Goal: Transaction & Acquisition: Download file/media

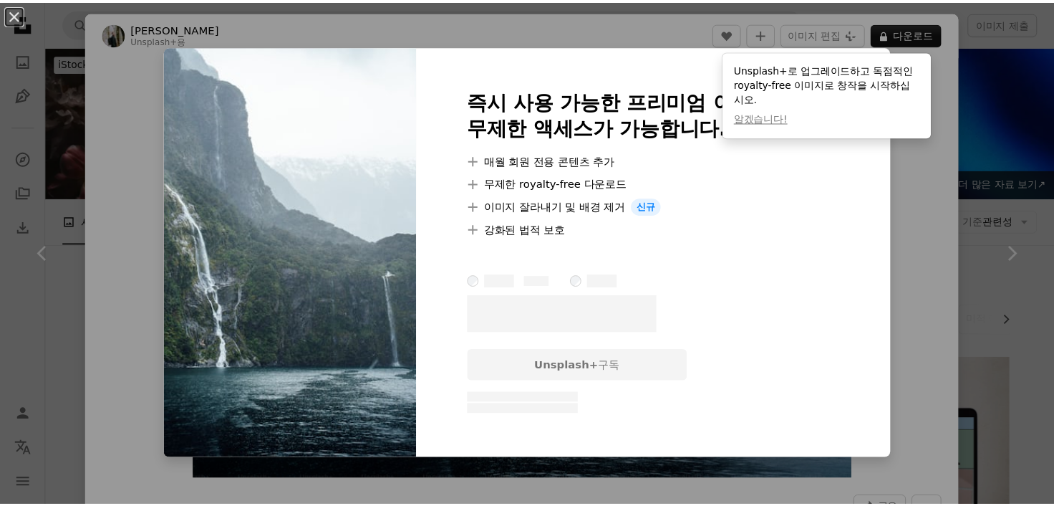
scroll to position [1322, 0]
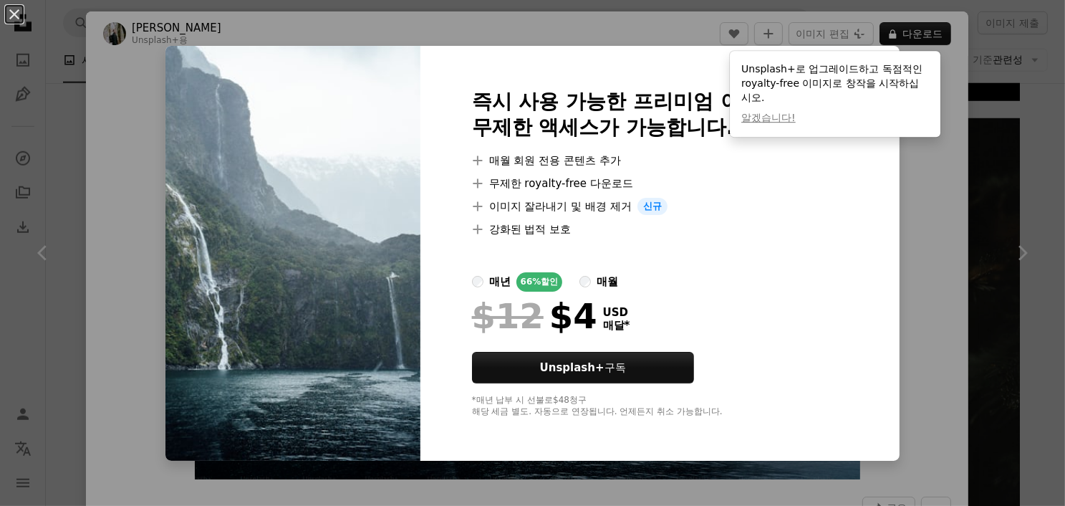
click at [944, 289] on div "An X shape 즉시 사용 가능한 프리미엄 이미지입니다. 무제한 액세스가 가능합니다. A plus sign 매월 회원 전용 콘텐츠 추가 A…" at bounding box center [532, 253] width 1065 height 506
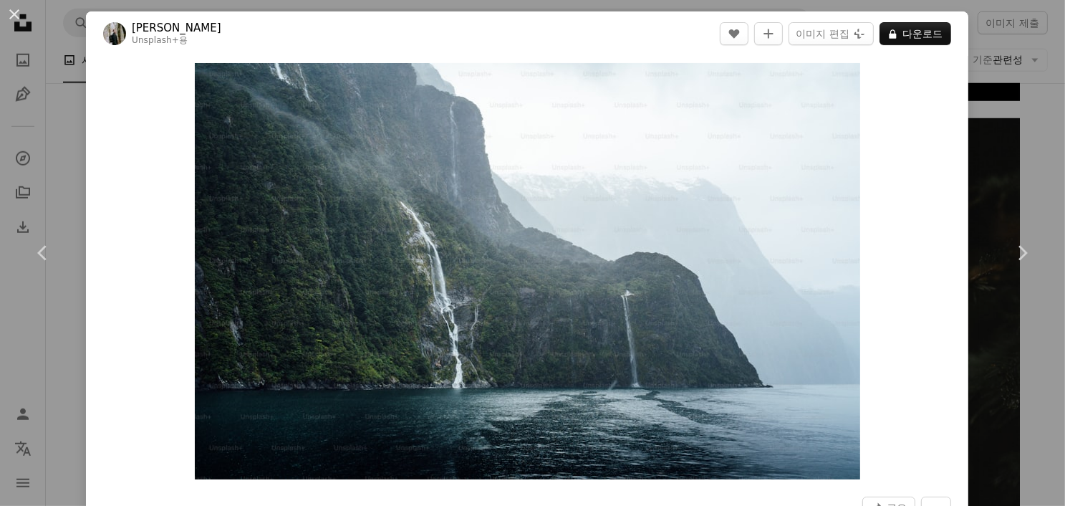
click at [1030, 138] on div "An X shape Chevron left Chevron right [PERSON_NAME] Unsplash+ 용 A heart A plus …" at bounding box center [532, 253] width 1065 height 506
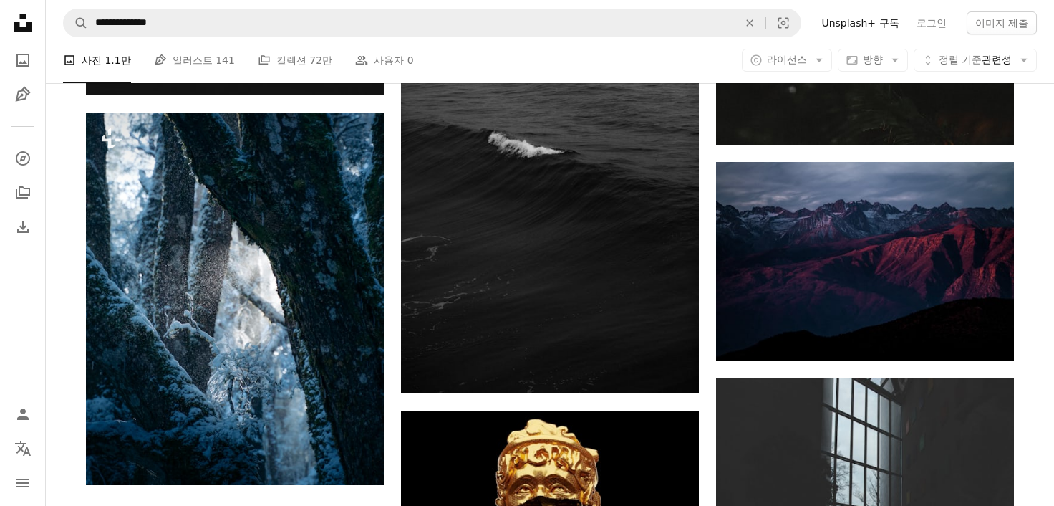
scroll to position [1712, 0]
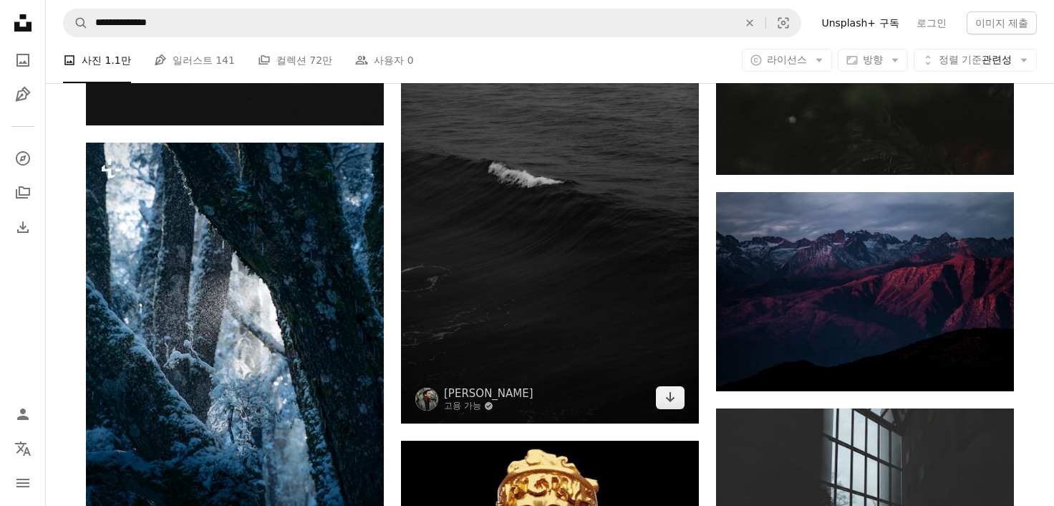
click at [599, 317] on img at bounding box center [550, 199] width 298 height 447
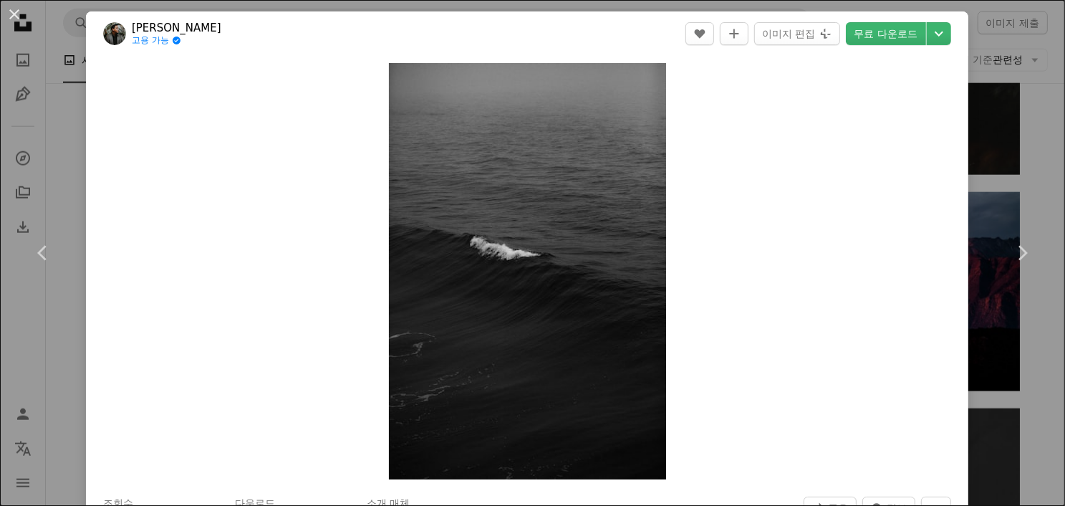
click at [985, 133] on div "An X shape Chevron left Chevron right [PERSON_NAME] 고용 가능 A checkmark inside of…" at bounding box center [532, 253] width 1065 height 506
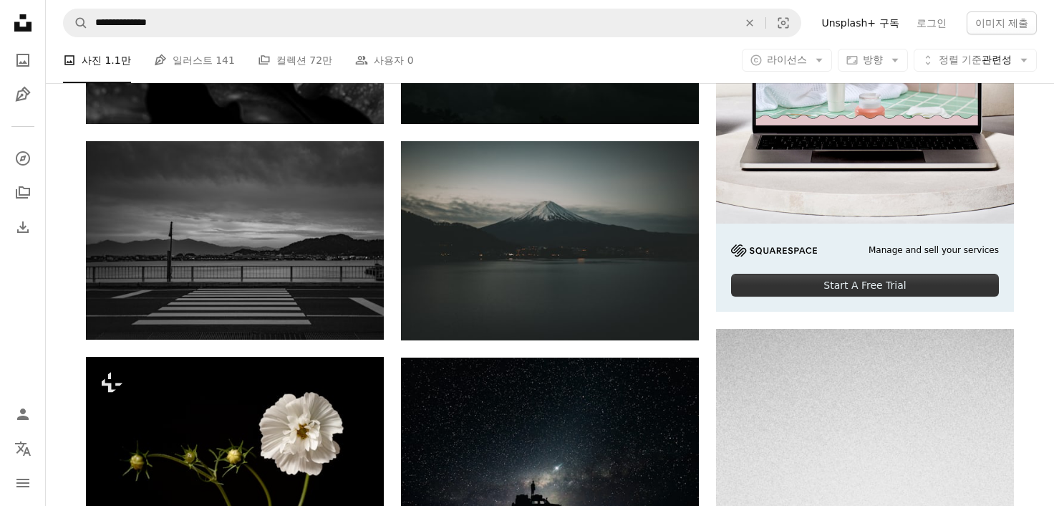
scroll to position [450, 0]
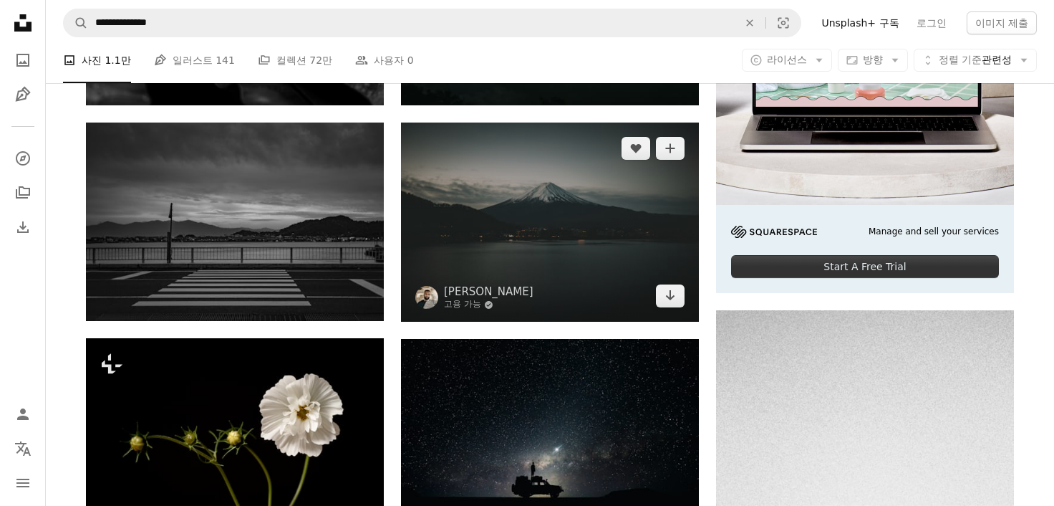
click at [616, 231] on img at bounding box center [550, 221] width 298 height 199
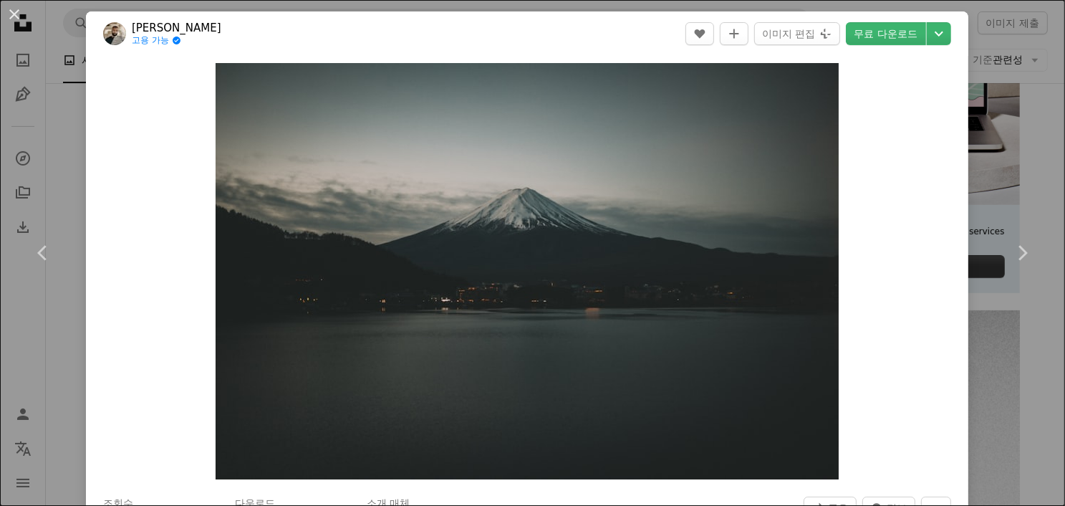
click at [894, 17] on header "Clay Banks 고용 가능 A checkmark inside of a circle A heart A plus sign 이미지 편집 Plus…" at bounding box center [527, 33] width 882 height 44
click at [881, 32] on link "무료 다운로드" at bounding box center [886, 33] width 80 height 23
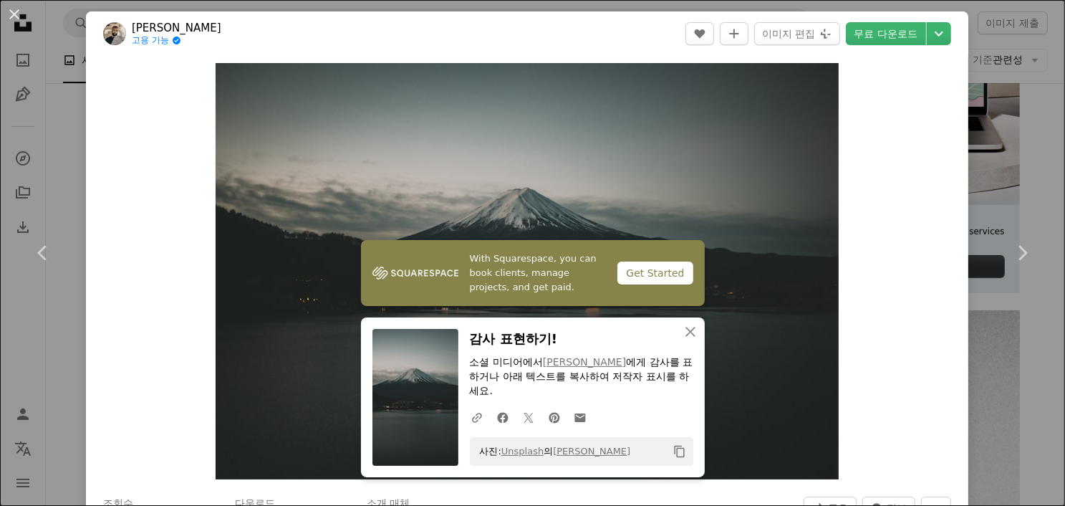
click at [875, 153] on div "Zoom in" at bounding box center [527, 271] width 882 height 430
click at [980, 59] on div "An X shape Chevron left Chevron right Clay Banks 고용 가능 A checkmark inside of a …" at bounding box center [532, 253] width 1065 height 506
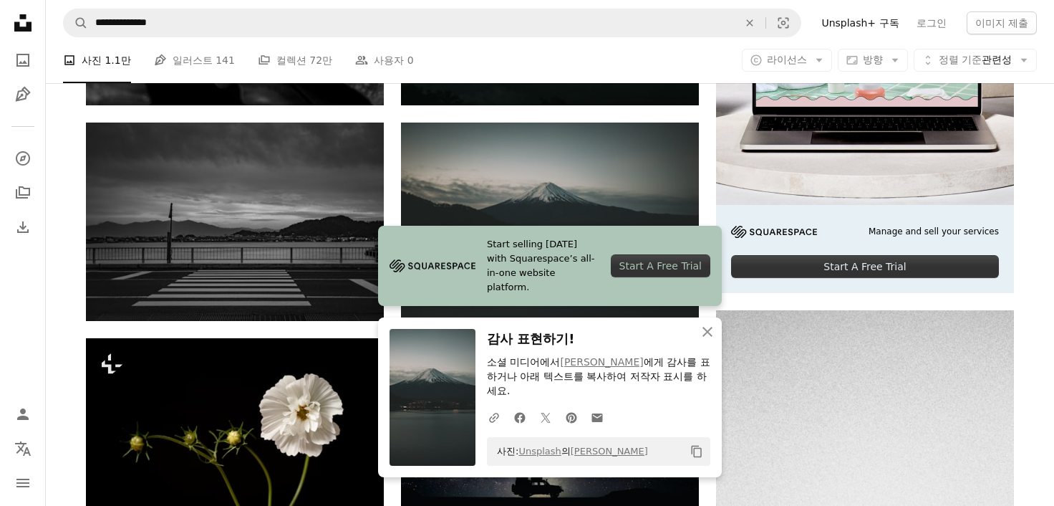
click at [25, 21] on icon "Unsplash logo Unsplash 홈" at bounding box center [23, 23] width 29 height 29
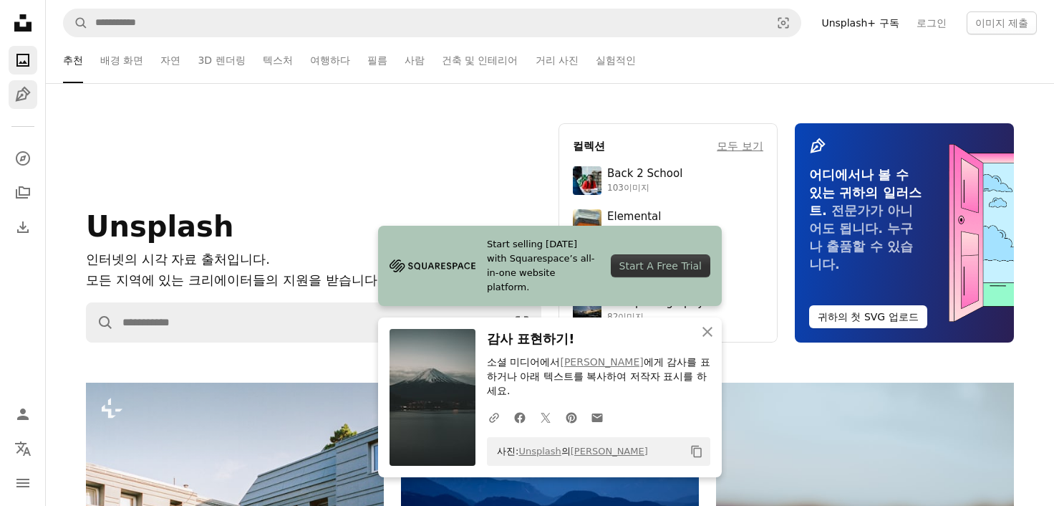
click at [17, 97] on icon "일러스트" at bounding box center [22, 94] width 15 height 15
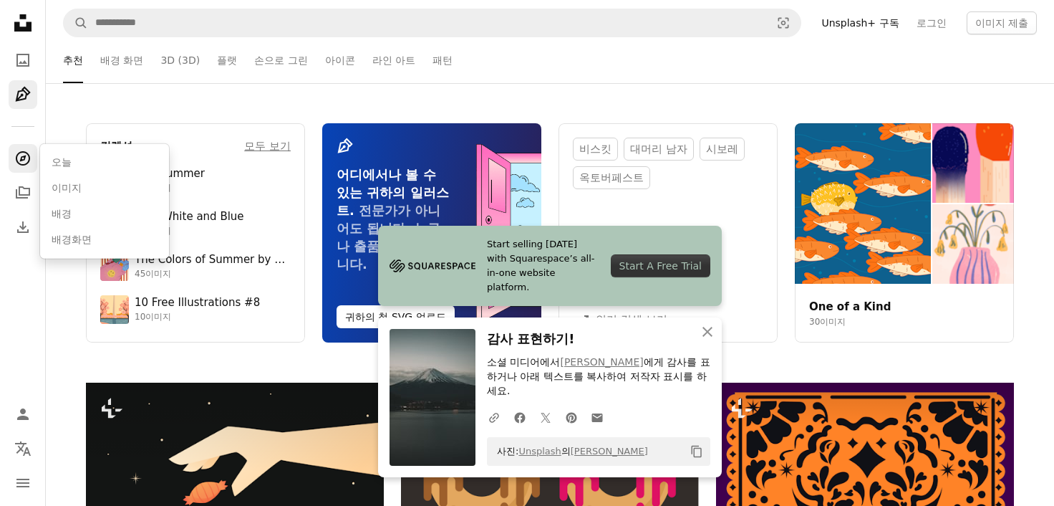
click at [24, 170] on link "A compass" at bounding box center [23, 158] width 29 height 29
